Goal: Obtain resource: Obtain resource

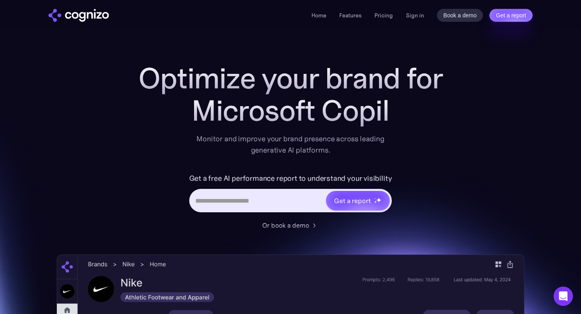
click at [265, 198] on input "Hero URL Input Form" at bounding box center [257, 200] width 135 height 15
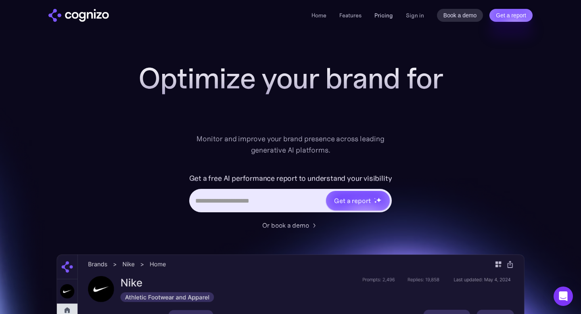
click at [387, 12] on link "Pricing" at bounding box center [383, 15] width 19 height 7
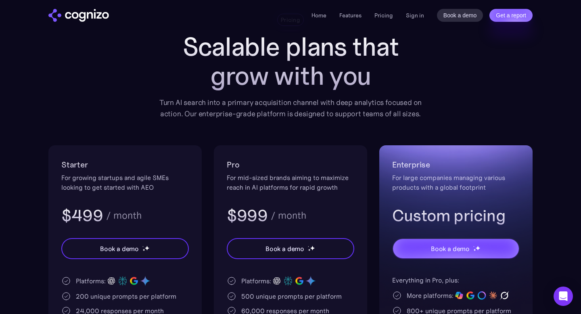
scroll to position [102, 0]
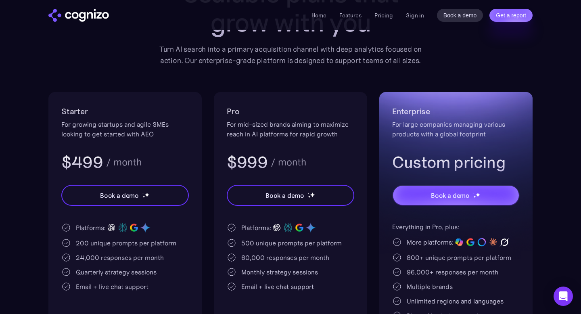
click at [75, 16] on img "home" at bounding box center [78, 15] width 61 height 13
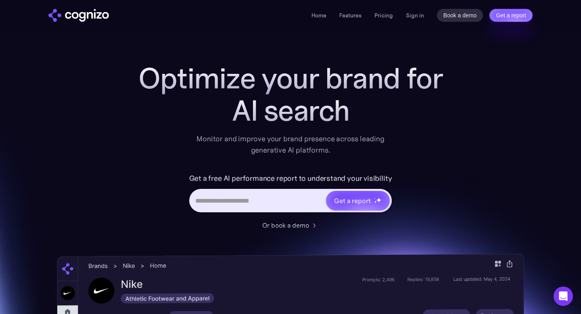
scroll to position [81, 0]
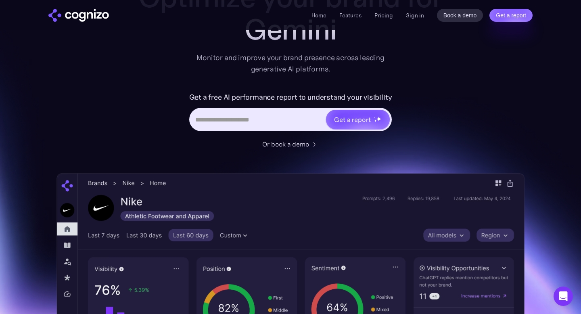
click at [214, 127] on div "Get a report" at bounding box center [290, 119] width 203 height 23
click at [215, 123] on input "Hero URL Input Form" at bounding box center [257, 119] width 135 height 15
paste input "**********"
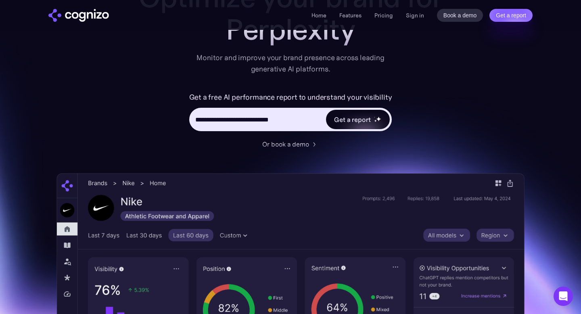
type input "**********"
click at [359, 117] on div "Get a report" at bounding box center [352, 120] width 36 height 10
type input "**********"
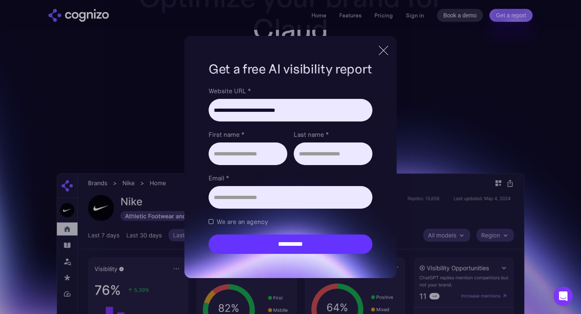
click at [388, 50] on div at bounding box center [383, 50] width 13 height 15
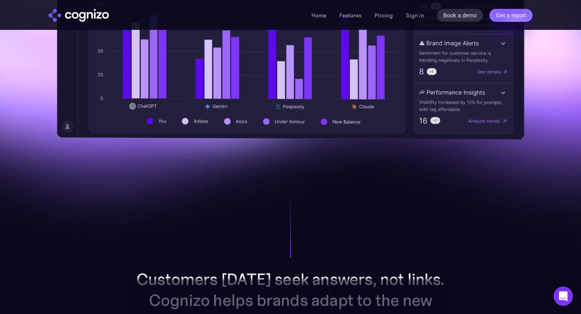
scroll to position [1092, 0]
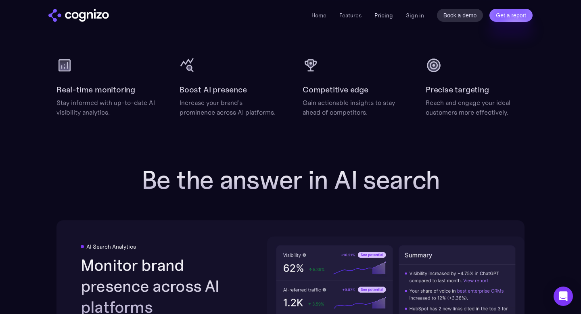
click at [377, 15] on link "Pricing" at bounding box center [383, 15] width 19 height 7
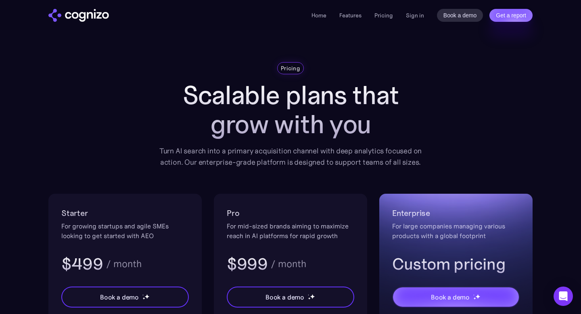
click at [81, 15] on img "home" at bounding box center [78, 15] width 61 height 13
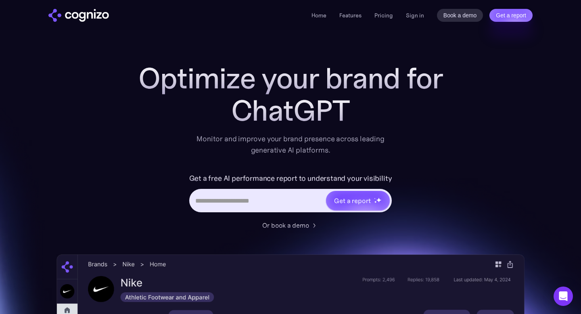
click at [317, 19] on li "Home" at bounding box center [318, 15] width 15 height 10
click at [318, 6] on div "Home Features Pricing Book a demo Get a report Sign in Book a demo Get a report" at bounding box center [290, 15] width 581 height 30
click at [319, 15] on link "Home" at bounding box center [318, 15] width 15 height 7
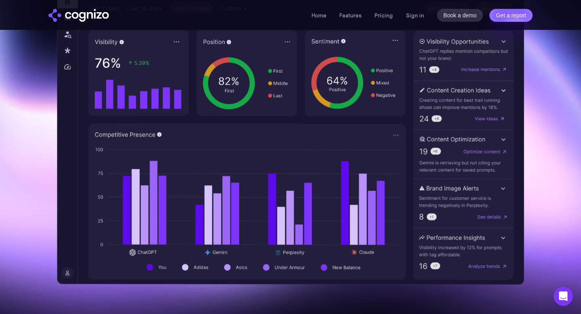
scroll to position [219, 0]
